Goal: Information Seeking & Learning: Learn about a topic

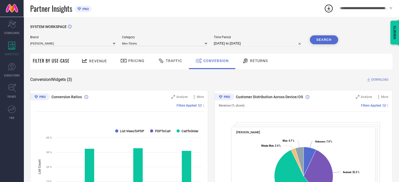
click at [87, 63] on div at bounding box center [85, 61] width 8 height 7
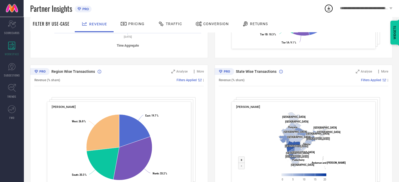
scroll to position [184, 0]
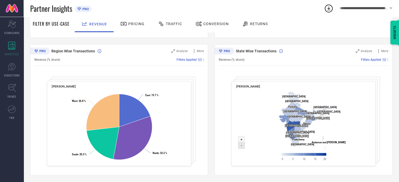
click at [240, 148] on icon at bounding box center [241, 146] width 6 height 6
click at [241, 140] on text "+" at bounding box center [242, 140] width 2 height 4
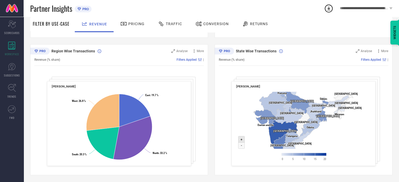
click at [241, 140] on text "+" at bounding box center [242, 140] width 2 height 4
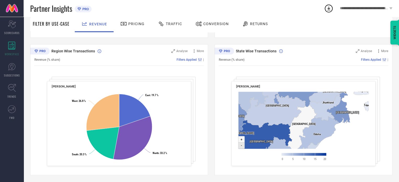
click at [242, 148] on icon at bounding box center [241, 146] width 6 height 6
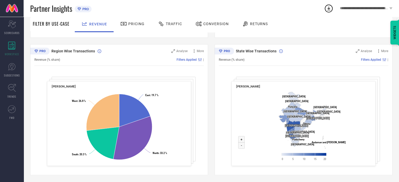
click at [360, 6] on div "**********" at bounding box center [367, 8] width 66 height 17
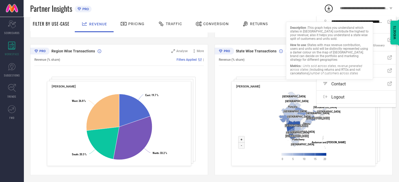
click at [278, 60] on div "Filters Applied |" at bounding box center [317, 60] width 144 height 4
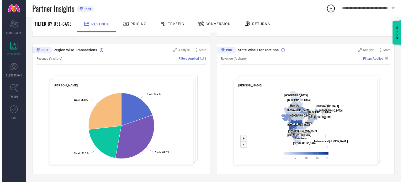
scroll to position [185, 0]
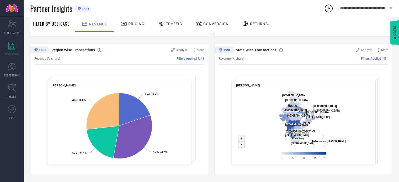
click at [174, 90] on rect at bounding box center [119, 127] width 135 height 76
click at [185, 51] on span "Analyse" at bounding box center [181, 50] width 11 height 4
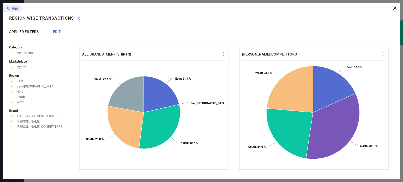
click at [12, 81] on icon at bounding box center [12, 82] width 2 height 2
click at [14, 85] on icon "Approve /Deselected" at bounding box center [11, 87] width 5 height 4
click at [58, 32] on span "EDIT" at bounding box center [57, 32] width 8 height 4
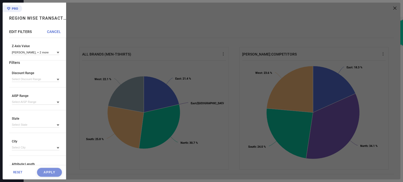
scroll to position [158, 0]
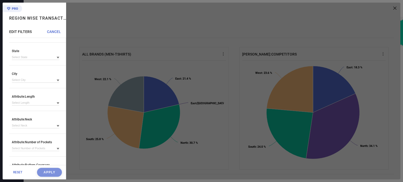
click at [57, 104] on icon at bounding box center [58, 104] width 3 height 2
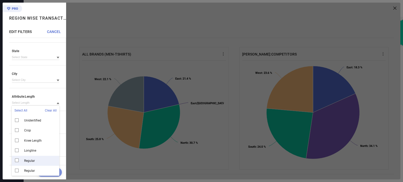
click at [15, 164] on div "Regular" at bounding box center [36, 161] width 48 height 10
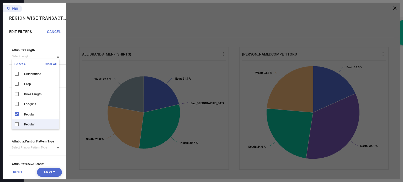
scroll to position [244, 0]
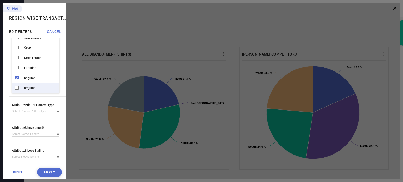
click at [42, 174] on button "Apply" at bounding box center [49, 172] width 25 height 9
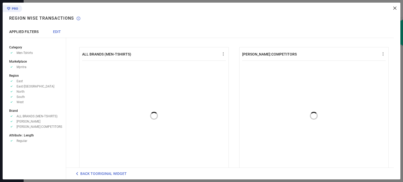
scroll to position [0, 0]
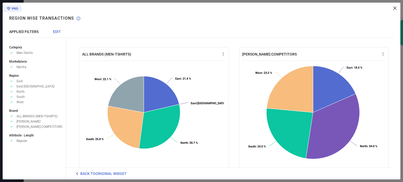
click at [55, 33] on span "EDIT" at bounding box center [57, 32] width 8 height 4
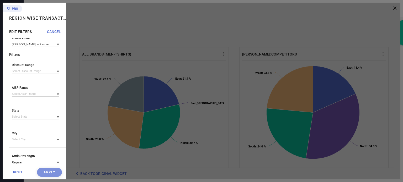
scroll to position [86, 0]
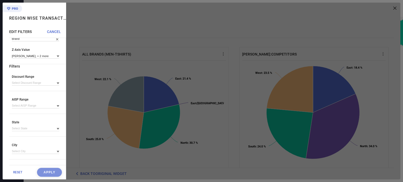
click at [57, 56] on div at bounding box center [58, 56] width 3 height 5
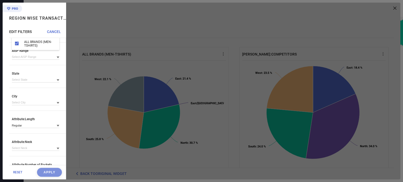
scroll to position [165, 0]
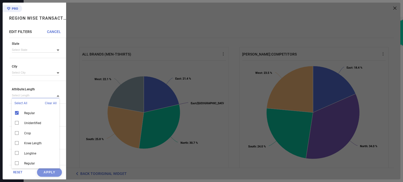
click at [52, 97] on input at bounding box center [36, 96] width 48 height 6
click at [17, 114] on div "Regular" at bounding box center [36, 113] width 48 height 10
click at [24, 87] on div "Axes X-Axis Transaction Y-Axis Region Y-Axis Value East, + 4 more Z-Axis(Option…" at bounding box center [37, 59] width 57 height 364
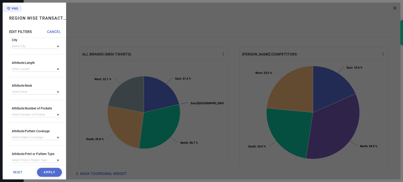
scroll to position [191, 0]
click at [57, 94] on icon at bounding box center [58, 93] width 3 height 2
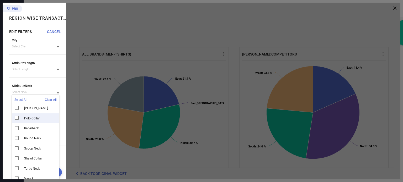
scroll to position [133, 0]
click at [19, 121] on div "Polo Collar" at bounding box center [36, 118] width 48 height 10
click at [47, 88] on span "Attribute: Neck" at bounding box center [36, 86] width 48 height 4
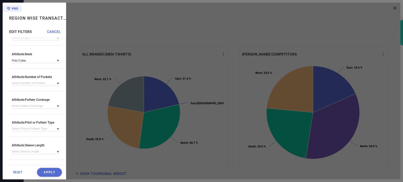
scroll to position [244, 0]
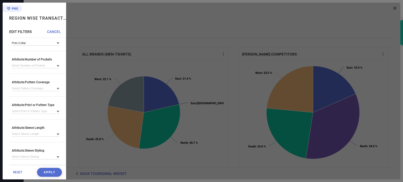
click at [49, 172] on button "Apply" at bounding box center [49, 172] width 25 height 9
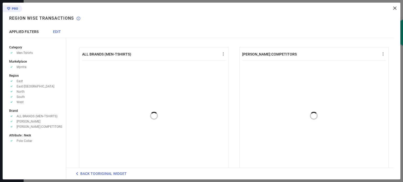
scroll to position [0, 0]
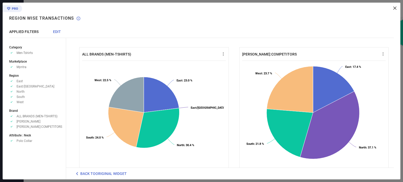
click at [58, 32] on span "EDIT" at bounding box center [57, 32] width 8 height 4
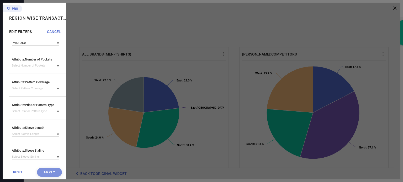
scroll to position [244, 0]
click at [14, 171] on span "RESET" at bounding box center [17, 173] width 9 height 4
click at [20, 173] on span "RESET" at bounding box center [17, 173] width 9 height 4
click at [54, 32] on span "CANCEL" at bounding box center [54, 32] width 14 height 4
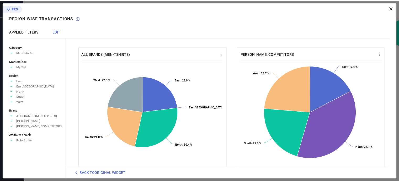
scroll to position [0, 0]
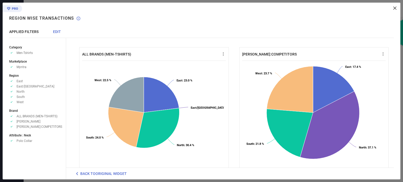
click at [397, 7] on div "ALL BRANDS (MEN-TSHIRTS) Created with Highcharts 9.3.3 East : 23.0 % ​ East : 2…" at bounding box center [233, 91] width 334 height 177
click at [396, 8] on icon at bounding box center [395, 8] width 3 height 3
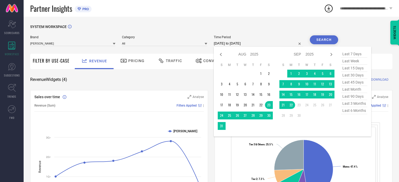
select select "7"
select select "2025"
select select "8"
select select "2025"
click at [250, 28] on div "SYSTEM WORKSPACE" at bounding box center [211, 30] width 363 height 11
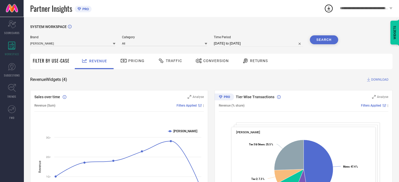
select select "7"
select select "2025"
select select "8"
select select "2025"
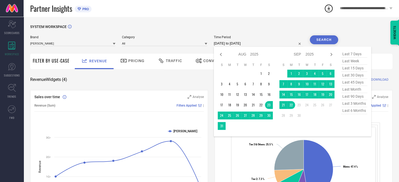
click at [227, 47] on input "[DATE] to [DATE]" at bounding box center [259, 43] width 90 height 6
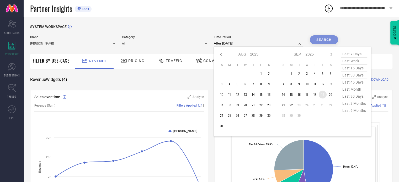
click at [321, 95] on td "19" at bounding box center [323, 95] width 8 height 8
type input "[DATE] to [DATE]"
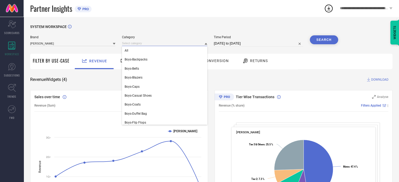
click at [141, 45] on input at bounding box center [164, 44] width 85 height 6
click at [151, 28] on div "SYSTEM WORKSPACE" at bounding box center [211, 30] width 363 height 11
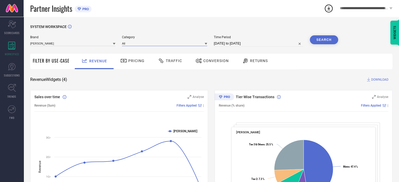
click at [134, 45] on input at bounding box center [164, 44] width 85 height 6
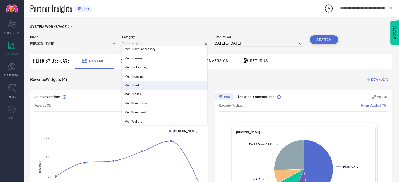
scroll to position [1103, 0]
click at [146, 85] on div "Men-Tshirts" at bounding box center [164, 85] width 85 height 9
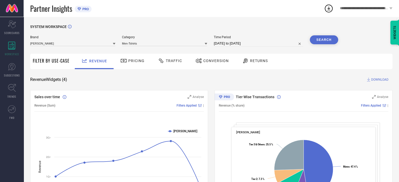
click at [317, 40] on button "Search" at bounding box center [324, 39] width 28 height 9
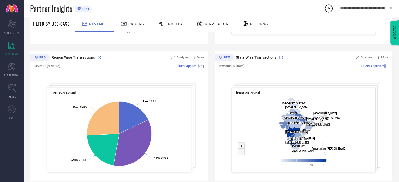
scroll to position [185, 0]
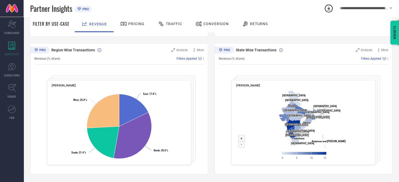
click at [258, 25] on span "Returns" at bounding box center [259, 24] width 18 height 4
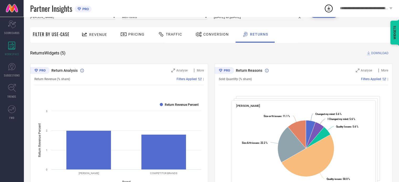
scroll to position [8, 0]
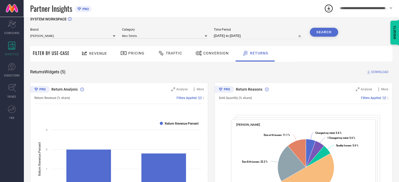
click at [217, 54] on span "Conversion" at bounding box center [215, 53] width 25 height 4
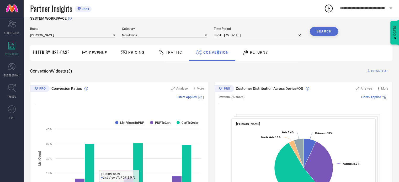
scroll to position [0, 0]
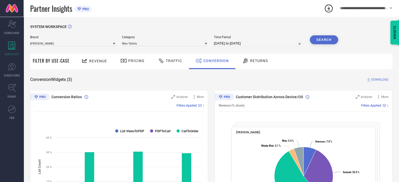
click at [91, 62] on span "Revenue" at bounding box center [98, 61] width 18 height 4
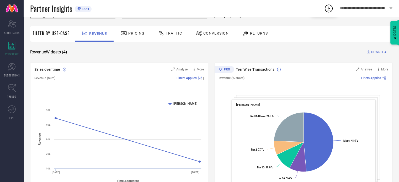
scroll to position [27, 0]
click at [140, 33] on span "Pricing" at bounding box center [136, 34] width 16 height 4
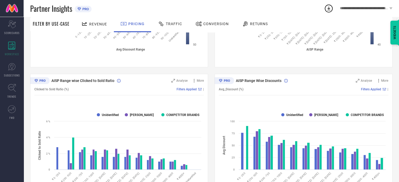
scroll to position [184, 0]
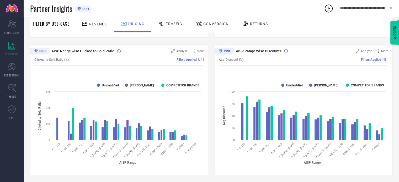
click at [103, 23] on span "Revenue" at bounding box center [98, 24] width 18 height 4
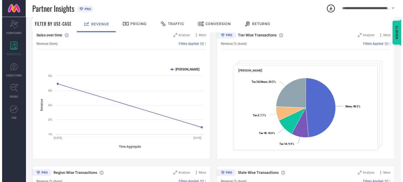
scroll to position [54, 0]
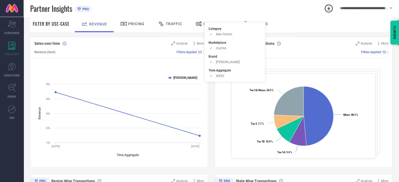
click at [182, 51] on span "Filters Applied" at bounding box center [187, 52] width 20 height 4
click at [189, 52] on span "Filters Applied" at bounding box center [187, 52] width 20 height 4
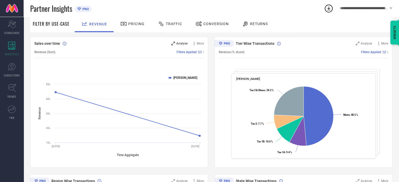
click at [185, 42] on span "Analyse" at bounding box center [181, 44] width 11 height 4
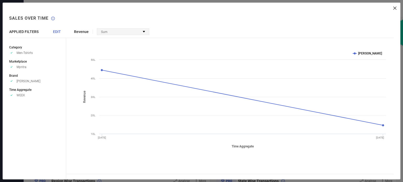
click at [136, 32] on div "Sum" at bounding box center [123, 32] width 52 height 6
click at [54, 32] on span "EDIT" at bounding box center [57, 32] width 8 height 4
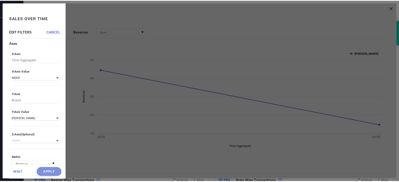
scroll to position [0, 0]
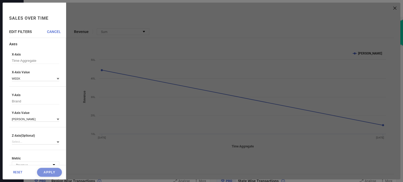
click at [57, 80] on icon at bounding box center [58, 79] width 3 height 3
click at [28, 103] on div "MONTH" at bounding box center [36, 104] width 48 height 9
click at [48, 170] on button "Apply" at bounding box center [49, 172] width 25 height 9
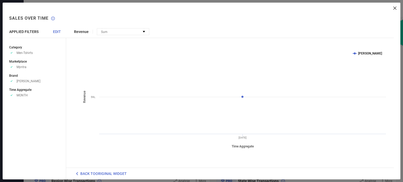
click at [396, 7] on icon at bounding box center [395, 8] width 3 height 3
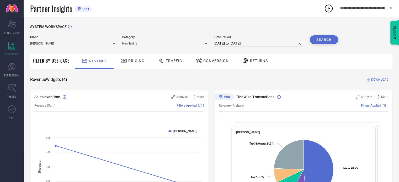
select select "8"
select select "2025"
select select "9"
select select "2025"
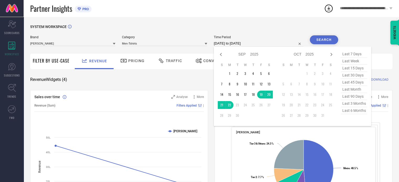
click at [247, 42] on input "[DATE] to [DATE]" at bounding box center [259, 43] width 90 height 6
click at [357, 88] on span "last month" at bounding box center [354, 89] width 26 height 7
type input "[DATE] to [DATE]"
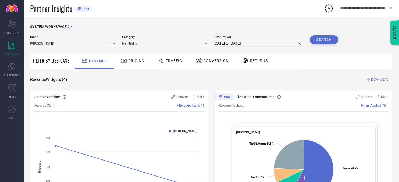
click at [319, 42] on button "Search" at bounding box center [324, 39] width 28 height 9
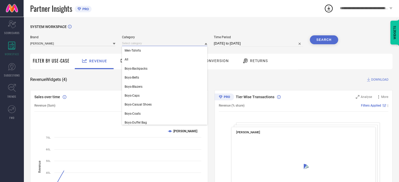
click at [166, 44] on input at bounding box center [164, 44] width 85 height 6
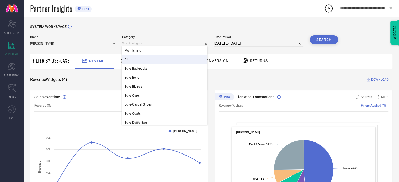
click at [133, 58] on div "All" at bounding box center [164, 59] width 85 height 9
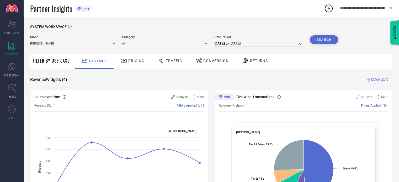
click at [325, 38] on button "Search" at bounding box center [324, 39] width 28 height 9
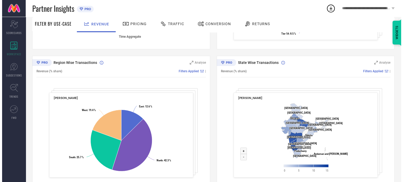
scroll to position [185, 0]
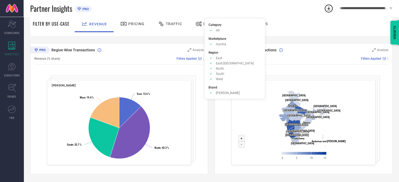
click at [194, 59] on span "Filters Applied" at bounding box center [187, 59] width 20 height 4
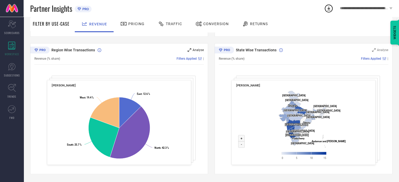
click at [191, 49] on icon at bounding box center [190, 50] width 4 height 4
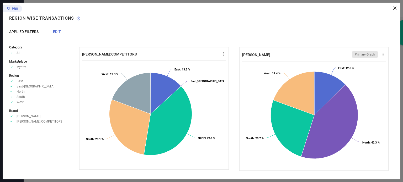
click at [58, 31] on span "EDIT" at bounding box center [57, 32] width 8 height 4
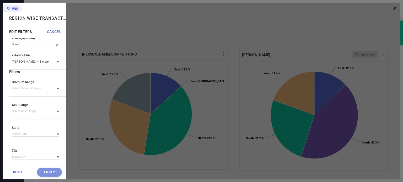
scroll to position [83, 0]
click at [57, 87] on div at bounding box center [58, 88] width 3 height 5
click at [57, 112] on icon at bounding box center [58, 112] width 3 height 3
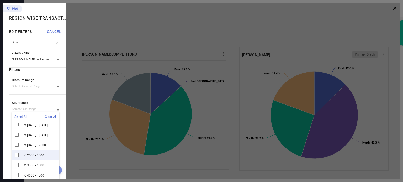
scroll to position [106, 0]
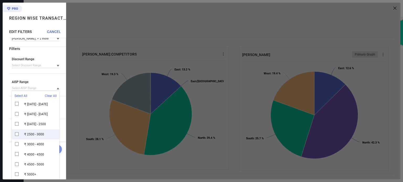
click at [17, 135] on div "₹ 2500 - 3000" at bounding box center [36, 135] width 48 height 10
click at [55, 81] on span "AISP Range" at bounding box center [36, 82] width 48 height 4
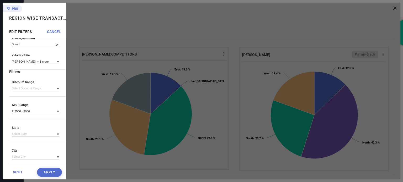
click at [46, 176] on button "Apply" at bounding box center [49, 172] width 25 height 9
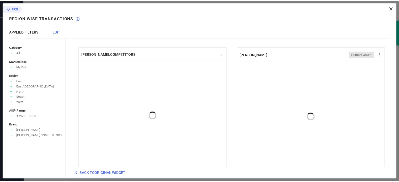
scroll to position [0, 0]
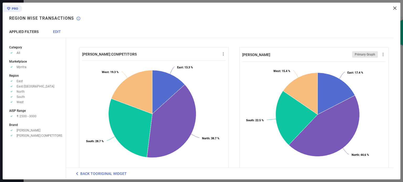
click at [396, 9] on icon at bounding box center [395, 8] width 3 height 3
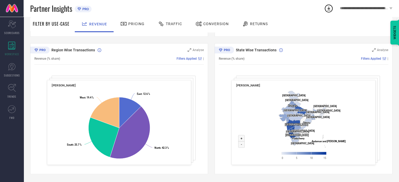
click at [128, 26] on span "Pricing" at bounding box center [136, 24] width 16 height 4
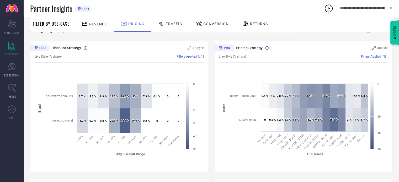
scroll to position [49, 0]
click at [93, 22] on span "Revenue" at bounding box center [98, 24] width 18 height 4
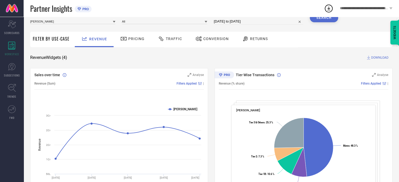
scroll to position [0, 0]
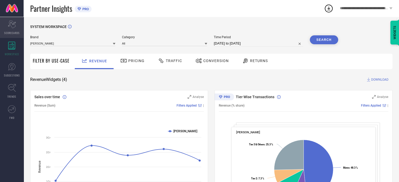
click at [8, 25] on icon at bounding box center [12, 24] width 8 height 8
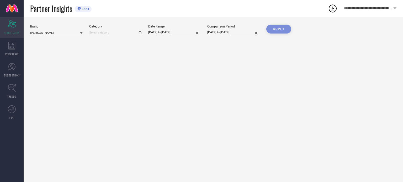
type input "All"
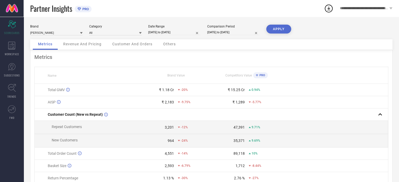
select select "8"
select select "2025"
select select "9"
select select "2025"
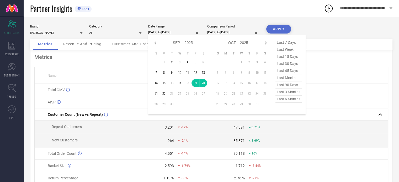
click at [182, 30] on input "[DATE] to [DATE]" at bounding box center [174, 33] width 53 height 6
click at [154, 39] on div "Jan Feb Mar Apr May Jun [DATE] Aug Sep Oct Nov [DATE] 2016 2017 2018 2019 2020 …" at bounding box center [227, 75] width 158 height 80
click at [155, 42] on icon at bounding box center [155, 43] width 6 height 6
select select "7"
select select "2025"
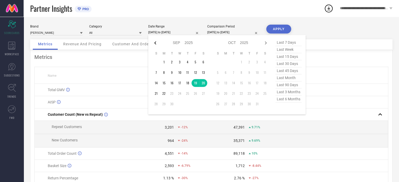
select select "8"
select select "2025"
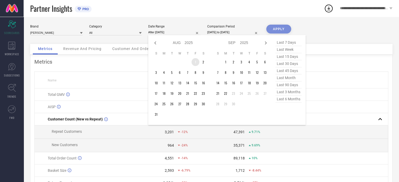
click at [197, 62] on td "1" at bounding box center [196, 62] width 8 height 8
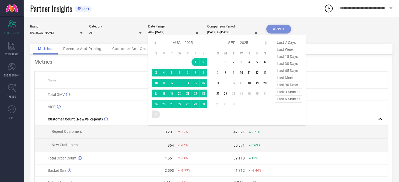
type input "[DATE] to [DATE]"
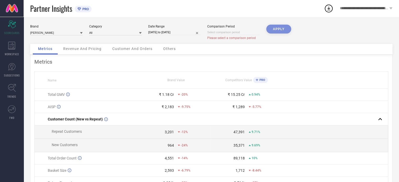
select select "8"
select select "2025"
select select "9"
select select "2025"
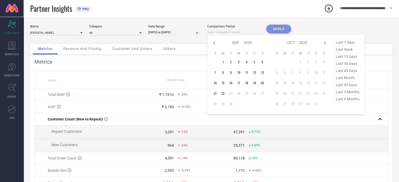
click at [234, 32] on input at bounding box center [233, 33] width 53 height 6
click at [215, 42] on icon at bounding box center [214, 43] width 6 height 6
select select "7"
select select "2025"
select select "8"
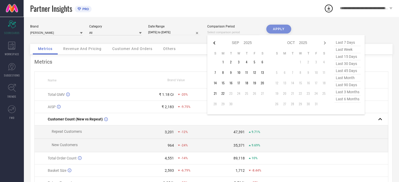
select select "2025"
click at [253, 63] on td "1" at bounding box center [255, 62] width 8 height 8
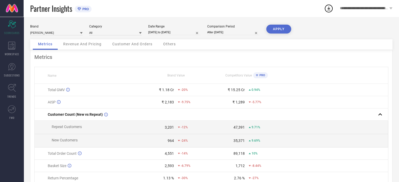
type input "[DATE] to [DATE]"
click at [232, 29] on div "Comparison Period [DATE] to [DATE]" at bounding box center [233, 30] width 53 height 11
select select "7"
select select "2025"
select select "8"
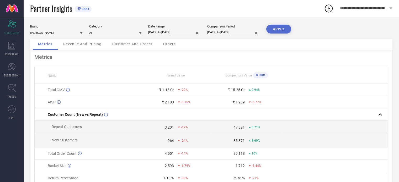
select select "2025"
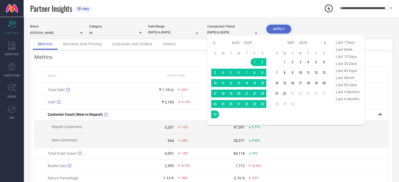
click at [232, 33] on input "[DATE] to [DATE]" at bounding box center [233, 33] width 53 height 6
click at [213, 43] on icon at bounding box center [214, 43] width 6 height 6
select select "5"
select select "2025"
select select "6"
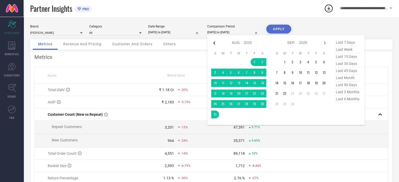
select select "2025"
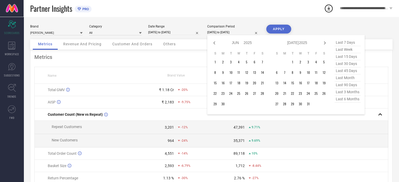
click at [213, 43] on icon at bounding box center [214, 43] width 6 height 6
select select "3"
select select "2025"
select select "4"
select select "2025"
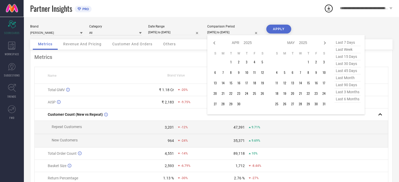
click at [213, 43] on icon at bounding box center [214, 43] width 6 height 6
select select "1"
select select "2025"
select select "2"
select select "2025"
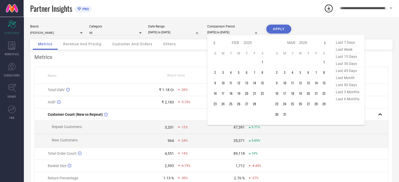
click at [213, 43] on icon at bounding box center [214, 43] width 6 height 6
select select "2025"
select select "1"
select select "2025"
click at [213, 43] on icon at bounding box center [214, 43] width 6 height 6
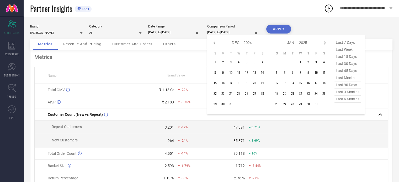
click at [213, 43] on icon at bounding box center [214, 43] width 6 height 6
select select "9"
select select "2024"
select select "10"
select select "2024"
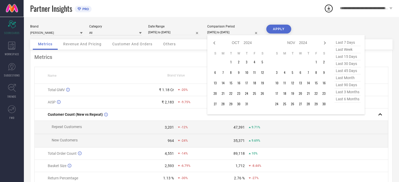
click at [213, 43] on icon at bounding box center [214, 43] width 6 height 6
select select "8"
select select "2024"
select select "9"
select select "2024"
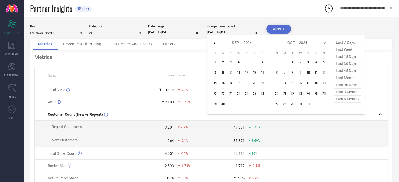
click at [213, 43] on icon at bounding box center [214, 43] width 6 height 6
select select "7"
select select "2024"
select select "8"
select select "2024"
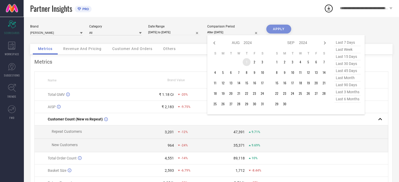
click at [248, 60] on td "1" at bounding box center [247, 62] width 8 height 8
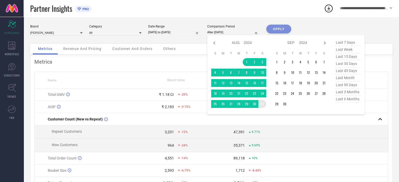
type input "[DATE] to [DATE]"
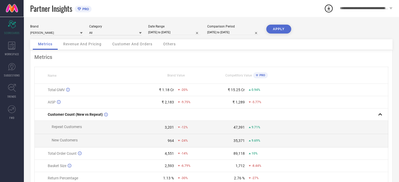
click at [284, 29] on button "APPLY" at bounding box center [278, 29] width 25 height 9
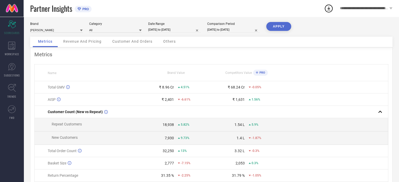
scroll to position [3, 0]
click at [167, 28] on input "[DATE] to [DATE]" at bounding box center [174, 30] width 53 height 6
select select "7"
select select "2025"
select select "8"
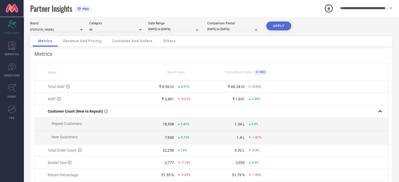
select select "2025"
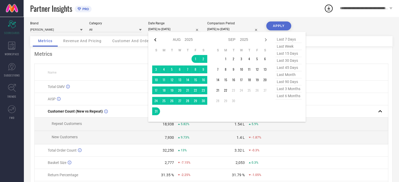
click at [156, 39] on icon at bounding box center [155, 40] width 6 height 6
select select "6"
select select "2025"
select select "7"
select select "2025"
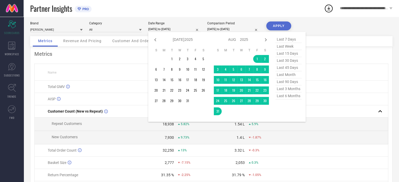
click at [156, 39] on icon at bounding box center [155, 40] width 6 height 6
select select "5"
select select "2025"
select select "6"
select select "2025"
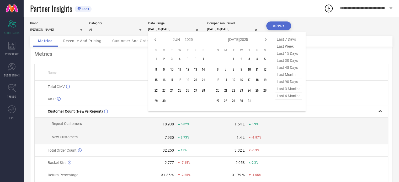
click at [156, 39] on icon at bounding box center [155, 40] width 6 height 6
select select "3"
select select "2025"
select select "4"
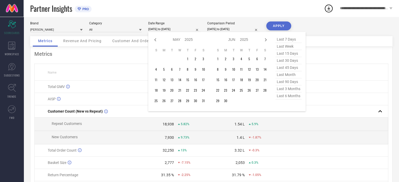
select select "2025"
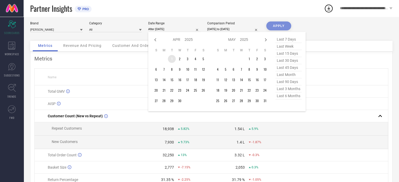
click at [169, 60] on td "1" at bounding box center [172, 59] width 8 height 8
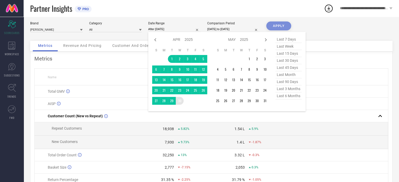
type input "[DATE] to [DATE]"
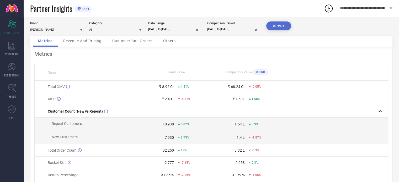
click at [245, 26] on div "Comparison Period [DATE] to [DATE]" at bounding box center [233, 27] width 53 height 11
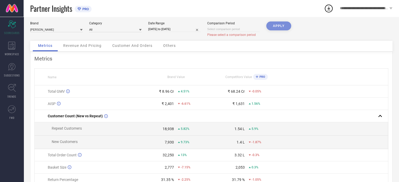
select select "8"
select select "2025"
select select "9"
select select "2025"
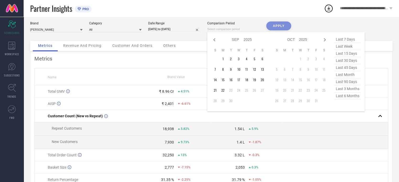
click at [223, 29] on input at bounding box center [233, 30] width 53 height 6
click at [213, 42] on icon at bounding box center [214, 40] width 6 height 6
select select "6"
select select "2025"
select select "7"
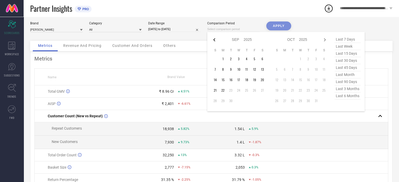
select select "2025"
click at [213, 42] on icon at bounding box center [214, 40] width 6 height 6
select select "4"
select select "2025"
select select "5"
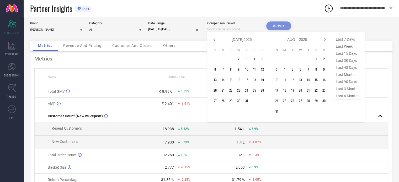
select select "2025"
click at [213, 42] on icon at bounding box center [214, 40] width 6 height 6
select select "3"
select select "2025"
select select "4"
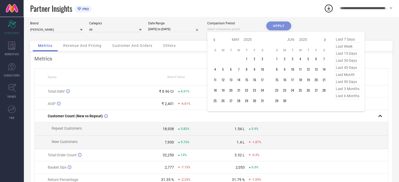
select select "2025"
click at [213, 42] on icon at bounding box center [214, 40] width 6 height 6
select select "2"
select select "2025"
select select "3"
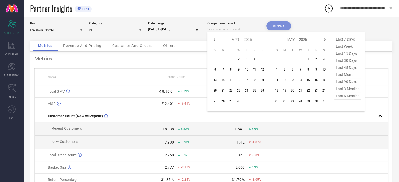
select select "2025"
click at [213, 42] on icon at bounding box center [214, 40] width 6 height 6
select select "1"
select select "2025"
select select "2"
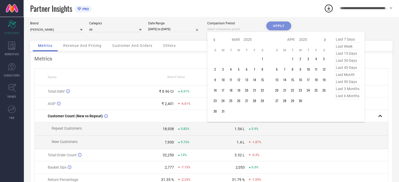
select select "2025"
click at [213, 42] on icon at bounding box center [214, 40] width 6 height 6
select select "2025"
select select "1"
select select "2025"
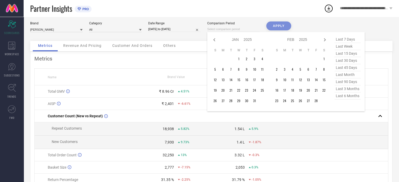
click at [213, 42] on icon at bounding box center [214, 40] width 6 height 6
select select "10"
select select "2024"
select select "11"
select select "2024"
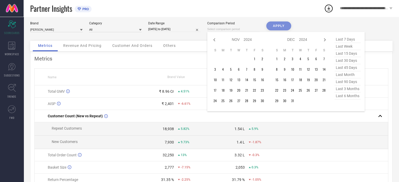
click at [213, 42] on icon at bounding box center [214, 40] width 6 height 6
select select "9"
select select "2024"
select select "10"
select select "2024"
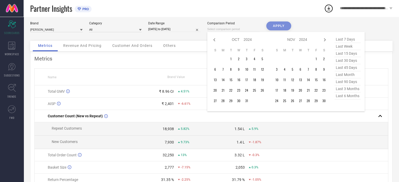
click at [213, 42] on icon at bounding box center [214, 40] width 6 height 6
select select "8"
select select "2024"
select select "9"
select select "2024"
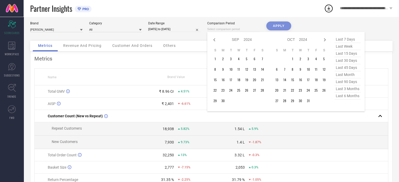
click at [213, 42] on icon at bounding box center [214, 40] width 6 height 6
select select "7"
select select "2024"
select select "8"
select select "2024"
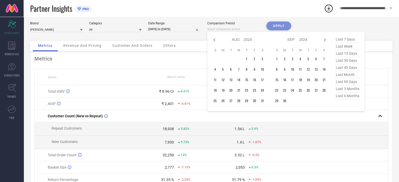
click at [213, 42] on icon at bounding box center [214, 40] width 6 height 6
select select "5"
select select "2024"
select select "6"
select select "2024"
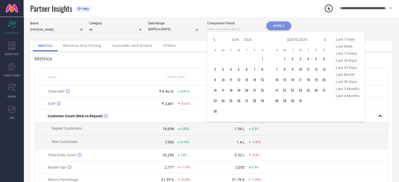
click at [213, 42] on icon at bounding box center [214, 40] width 6 height 6
select select "4"
select select "2024"
select select "5"
select select "2024"
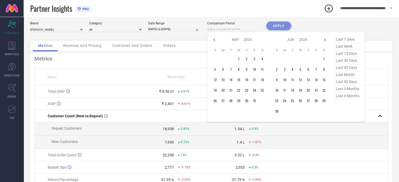
click at [213, 42] on icon at bounding box center [214, 40] width 6 height 6
select select "3"
select select "2024"
select select "4"
select select "2024"
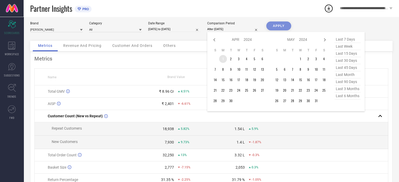
click at [222, 61] on td "1" at bounding box center [223, 59] width 8 height 8
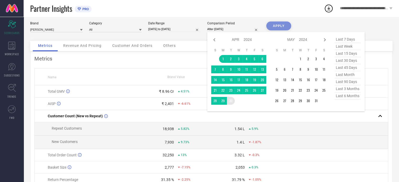
type input "[DATE] to [DATE]"
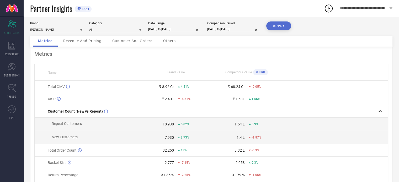
click at [284, 27] on button "APPLY" at bounding box center [278, 26] width 25 height 9
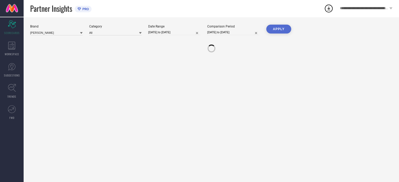
scroll to position [0, 0]
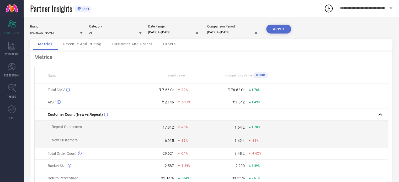
click at [186, 31] on input "[DATE] to [DATE]" at bounding box center [174, 33] width 53 height 6
select select "3"
select select "2025"
select select "4"
select select "2025"
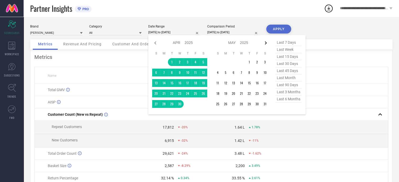
click at [266, 42] on icon at bounding box center [266, 42] width 2 height 3
select select "5"
select select "2025"
select select "6"
select select "2025"
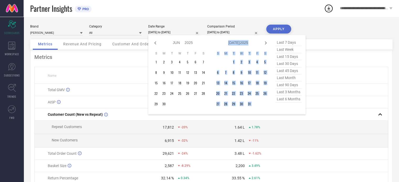
click at [266, 42] on icon at bounding box center [266, 42] width 2 height 3
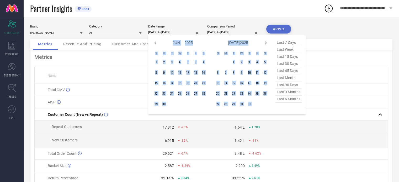
select select "6"
select select "2025"
select select "7"
select select "2025"
click at [266, 42] on icon at bounding box center [266, 42] width 2 height 3
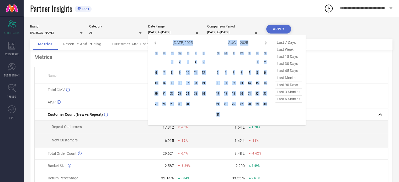
select select "7"
select select "2025"
select select "8"
select select "2025"
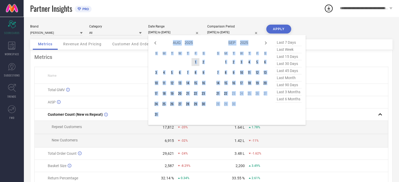
click at [178, 66] on table "S M T W T F S 1 2 3 4 5 6 7 8 9 10 11 12 13 14 15 16 17 18 19 20 21 22 23 24 25…" at bounding box center [179, 85] width 55 height 72
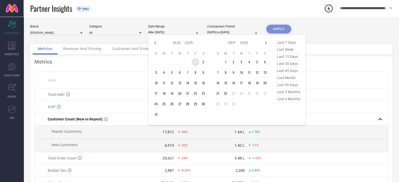
click at [196, 62] on td "1" at bounding box center [196, 62] width 8 height 8
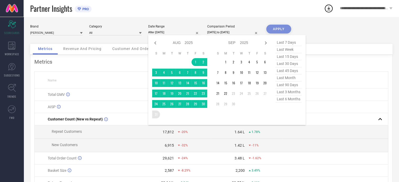
type input "[DATE] to [DATE]"
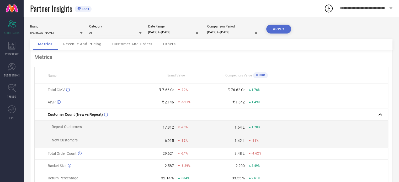
select select "3"
select select "2024"
select select "4"
select select "2024"
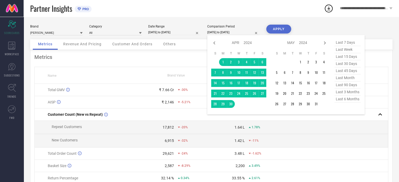
click at [243, 30] on input "[DATE] to [DATE]" at bounding box center [233, 33] width 53 height 6
click at [213, 42] on icon at bounding box center [214, 43] width 6 height 6
select select "2"
select select "2024"
select select "3"
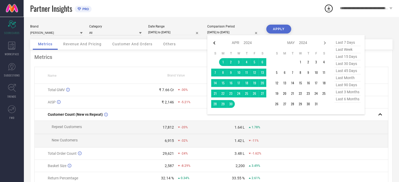
select select "2024"
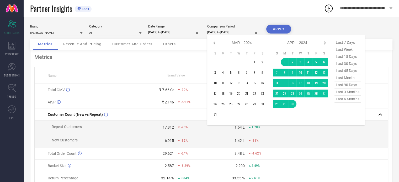
click at [213, 42] on icon at bounding box center [214, 43] width 6 height 6
select select "1"
select select "2024"
select select "2"
select select "2024"
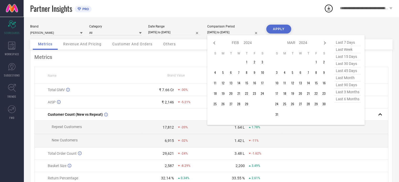
click at [213, 42] on icon at bounding box center [214, 43] width 6 height 6
select select "2024"
select select "1"
select select "2024"
click at [213, 42] on icon at bounding box center [214, 43] width 6 height 6
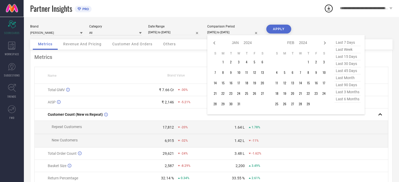
select select "11"
select select "2023"
select select "2024"
click at [213, 42] on icon at bounding box center [214, 43] width 6 height 6
select select "10"
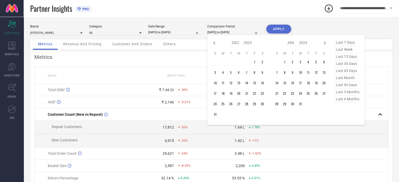
select select "2023"
select select "11"
select select "2023"
click at [326, 43] on icon at bounding box center [325, 42] width 2 height 3
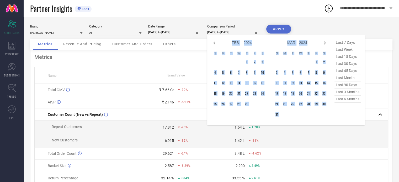
click at [326, 43] on icon at bounding box center [325, 42] width 2 height 3
select select "3"
select select "2024"
select select "4"
select select "2024"
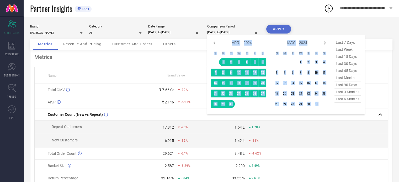
click at [326, 43] on icon at bounding box center [325, 42] width 2 height 3
select select "4"
select select "2024"
select select "5"
select select "2024"
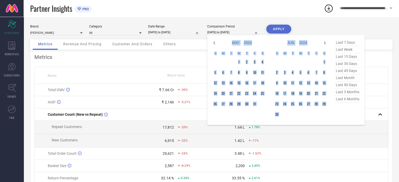
click at [326, 43] on icon at bounding box center [325, 42] width 2 height 3
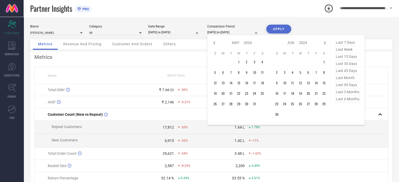
select select "5"
select select "2024"
select select "6"
select select "2024"
click at [326, 43] on icon at bounding box center [325, 42] width 2 height 3
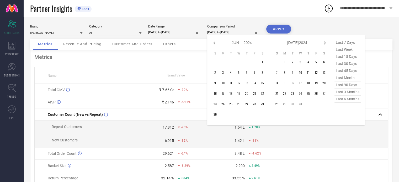
select select "6"
select select "2024"
select select "7"
select select "2024"
click at [310, 62] on td "1" at bounding box center [309, 62] width 8 height 8
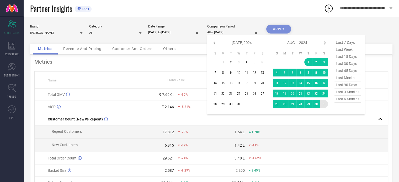
type input "[DATE] to [DATE]"
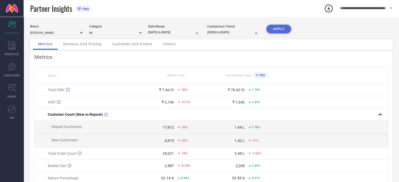
click at [286, 27] on button "APPLY" at bounding box center [278, 29] width 25 height 9
click at [83, 43] on span "Revenue And Pricing" at bounding box center [82, 44] width 38 height 4
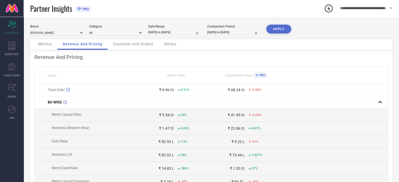
click at [131, 47] on div "Customer And Orders" at bounding box center [133, 44] width 51 height 11
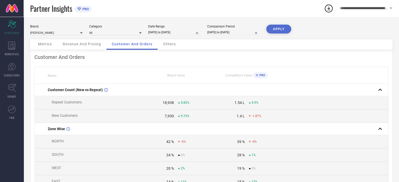
click at [174, 46] on span "Others" at bounding box center [169, 44] width 13 height 4
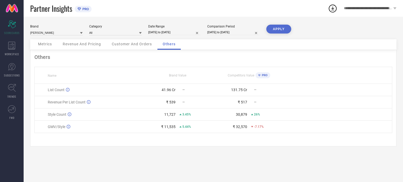
click at [139, 34] on icon at bounding box center [140, 33] width 3 height 3
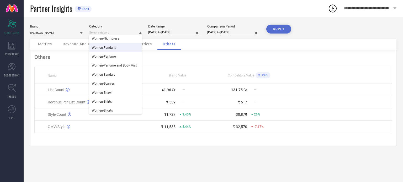
scroll to position [1802, 0]
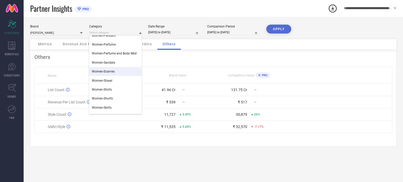
click at [144, 168] on div "Brand [PERSON_NAME] Category Women-Necklace and Chains Women-Night Dresses Wome…" at bounding box center [214, 100] width 380 height 166
